Goal: Contribute content

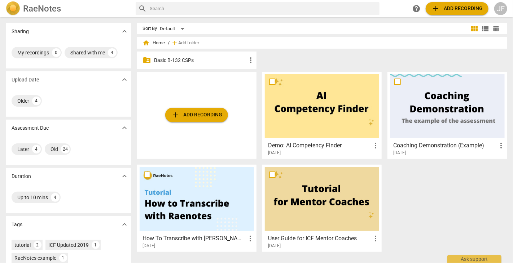
click at [206, 62] on p "Basic B-132 CSPs" at bounding box center [200, 61] width 92 height 8
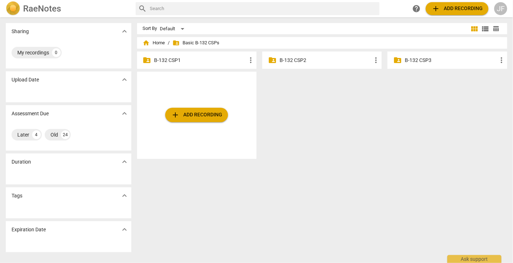
click at [300, 62] on p "B-132 CSP2" at bounding box center [325, 61] width 92 height 8
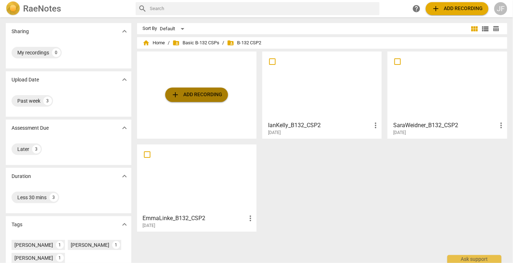
click at [207, 93] on span "add Add recording" at bounding box center [196, 95] width 51 height 9
click at [197, 94] on span "add Add recording" at bounding box center [196, 95] width 51 height 9
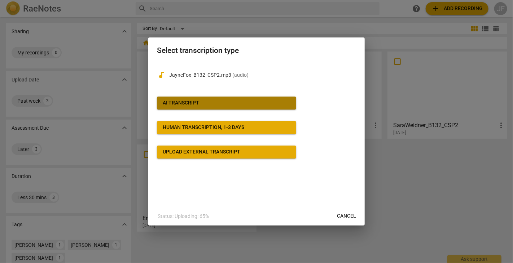
click at [236, 103] on span "AI Transcript" at bounding box center [227, 103] width 128 height 7
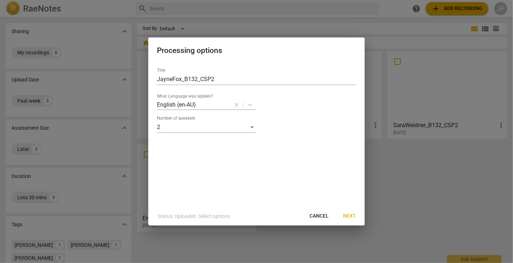
drag, startPoint x: 326, startPoint y: 125, endPoint x: 294, endPoint y: 166, distance: 52.2
click at [294, 166] on div "Title JayneFox_B132_CSP2 What Language was spoken? English (en-AU) Number of sp…" at bounding box center [256, 134] width 216 height 145
click at [350, 215] on span "Next" at bounding box center [349, 216] width 13 height 7
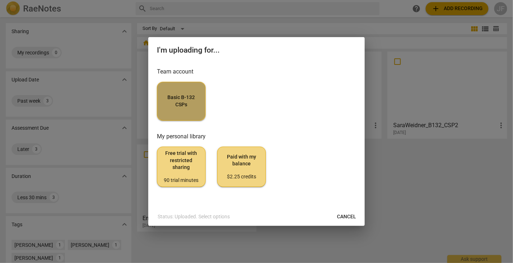
click at [192, 105] on span "Basic B-132 CSPs" at bounding box center [181, 101] width 36 height 14
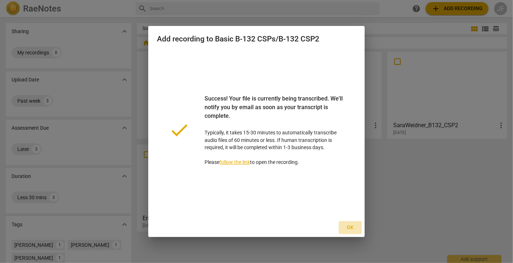
click at [353, 229] on span "Ok" at bounding box center [350, 227] width 12 height 7
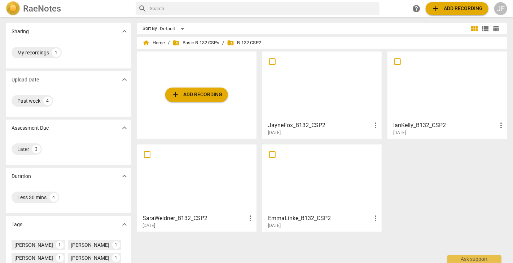
click at [290, 197] on div at bounding box center [322, 179] width 114 height 64
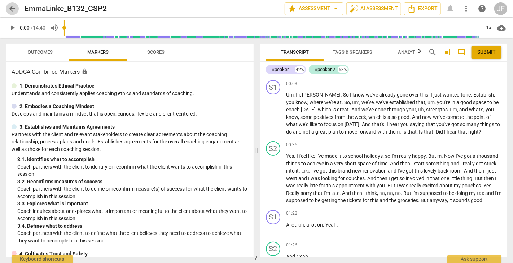
click at [12, 8] on span "arrow_back" at bounding box center [12, 8] width 9 height 9
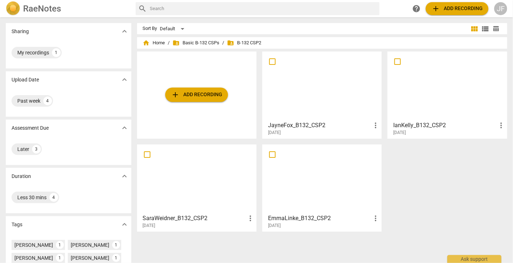
click at [211, 197] on div at bounding box center [197, 179] width 114 height 64
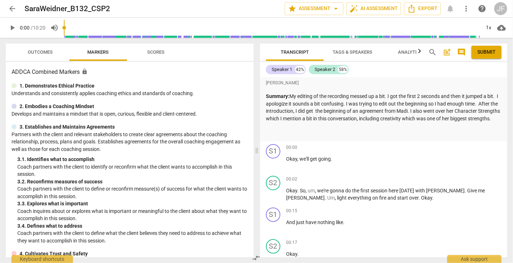
click at [14, 9] on span "arrow_back" at bounding box center [12, 8] width 9 height 9
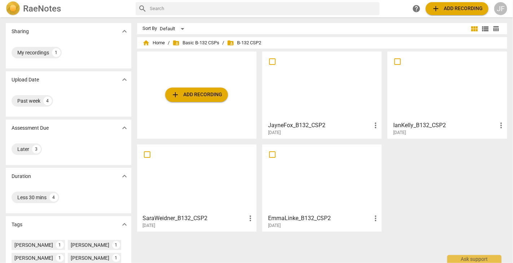
click at [326, 91] on div at bounding box center [322, 86] width 114 height 64
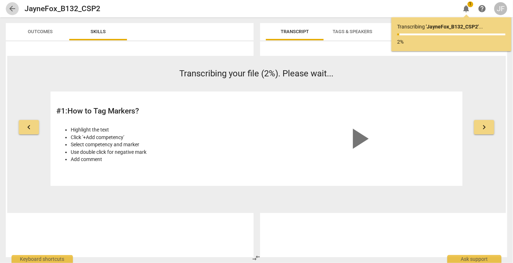
click at [10, 9] on span "arrow_back" at bounding box center [12, 8] width 9 height 9
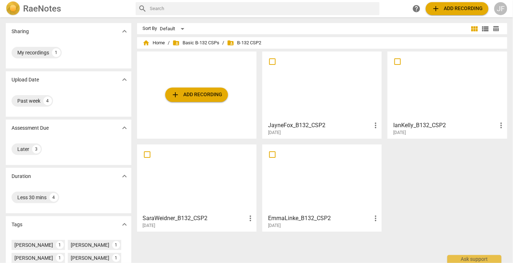
click at [316, 118] on div "JayneFox_B132_CSP2 more_vert [DATE]" at bounding box center [322, 127] width 115 height 18
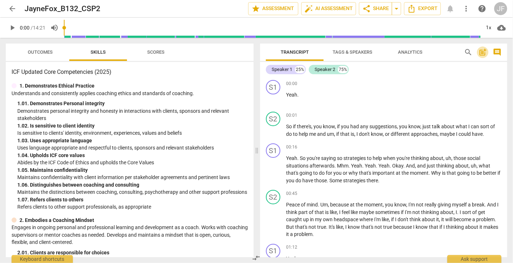
click at [482, 53] on span "post_add" at bounding box center [482, 52] width 9 height 9
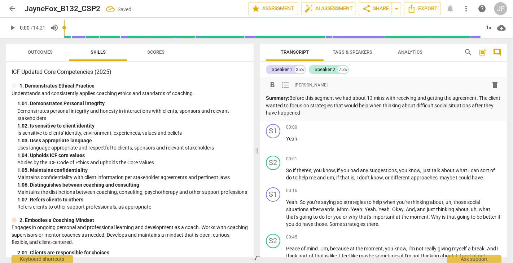
click at [348, 97] on p "Summary: Before this segment we had about 13 mins with receiving and getting th…" at bounding box center [383, 105] width 235 height 22
click at [396, 98] on p "Summary: Before this segment we spent about 13 mins with receiving and getting …" at bounding box center [383, 105] width 235 height 22
click at [420, 97] on p "Summary: Before this segment we spent about 13 mins on receiving and getting th…" at bounding box center [383, 105] width 235 height 22
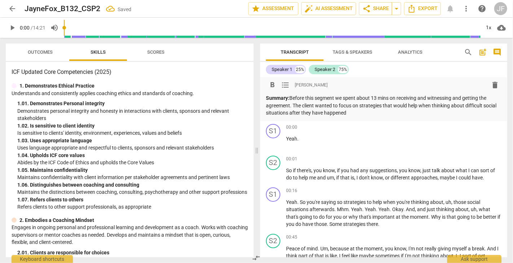
click at [420, 107] on p "Summary: Before this segment we spent about 13 mins on receiving and witnessing…" at bounding box center [383, 105] width 235 height 22
click at [368, 113] on p "Summary: Before this segment we spent about 13 mins on receiving and witnessing…" at bounding box center [383, 105] width 235 height 22
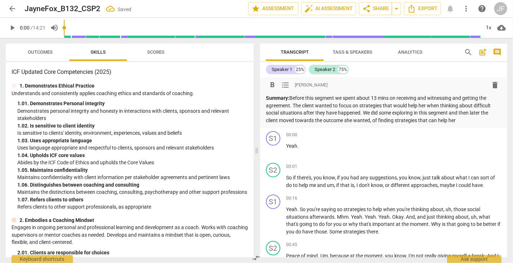
click at [431, 113] on p "Summary: Before this segment we spent about 13 mins on receiving and witnessing…" at bounding box center [383, 109] width 235 height 30
click at [479, 121] on p "Summary: Before this segment we spent about 13 mins on receiving and witnessing…" at bounding box center [383, 109] width 235 height 30
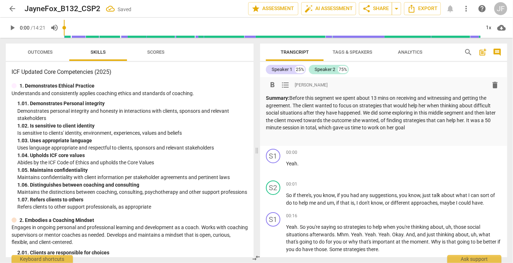
click at [415, 132] on div "Summary: Before this segment we spent about 13 mins on receiving and witnessing…" at bounding box center [383, 117] width 235 height 47
click at [392, 80] on div "format_bold format_list_bulleted [PERSON_NAME] delete" at bounding box center [383, 85] width 235 height 13
click at [423, 109] on p "Summary: Before this segment we spent about 13 mins on receiving and witnessing…" at bounding box center [383, 112] width 235 height 37
click at [382, 95] on p "Summary: Before this segment we spent about 13 mins on receiving and witnessing…" at bounding box center [383, 112] width 235 height 37
click at [478, 120] on p "Summary: Before this segment we spent about 13 mins on receiving and witnessing…" at bounding box center [383, 112] width 235 height 37
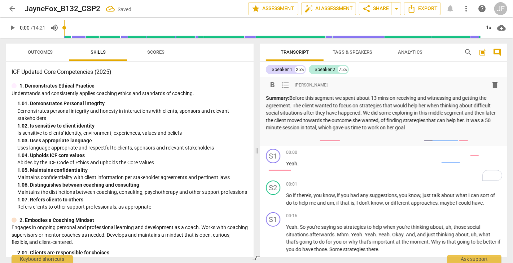
click at [394, 129] on p "Summary: Before this segment we spent about 13 mins on receiving and witnessing…" at bounding box center [383, 112] width 235 height 37
click at [359, 127] on p "Summary: Before this segment we spent about 13 mins on receiving and witnessing…" at bounding box center [383, 112] width 235 height 37
click at [367, 65] on div "Speaker 1 25% Speaker 2 75%" at bounding box center [383, 69] width 235 height 12
